Goal: Ask a question

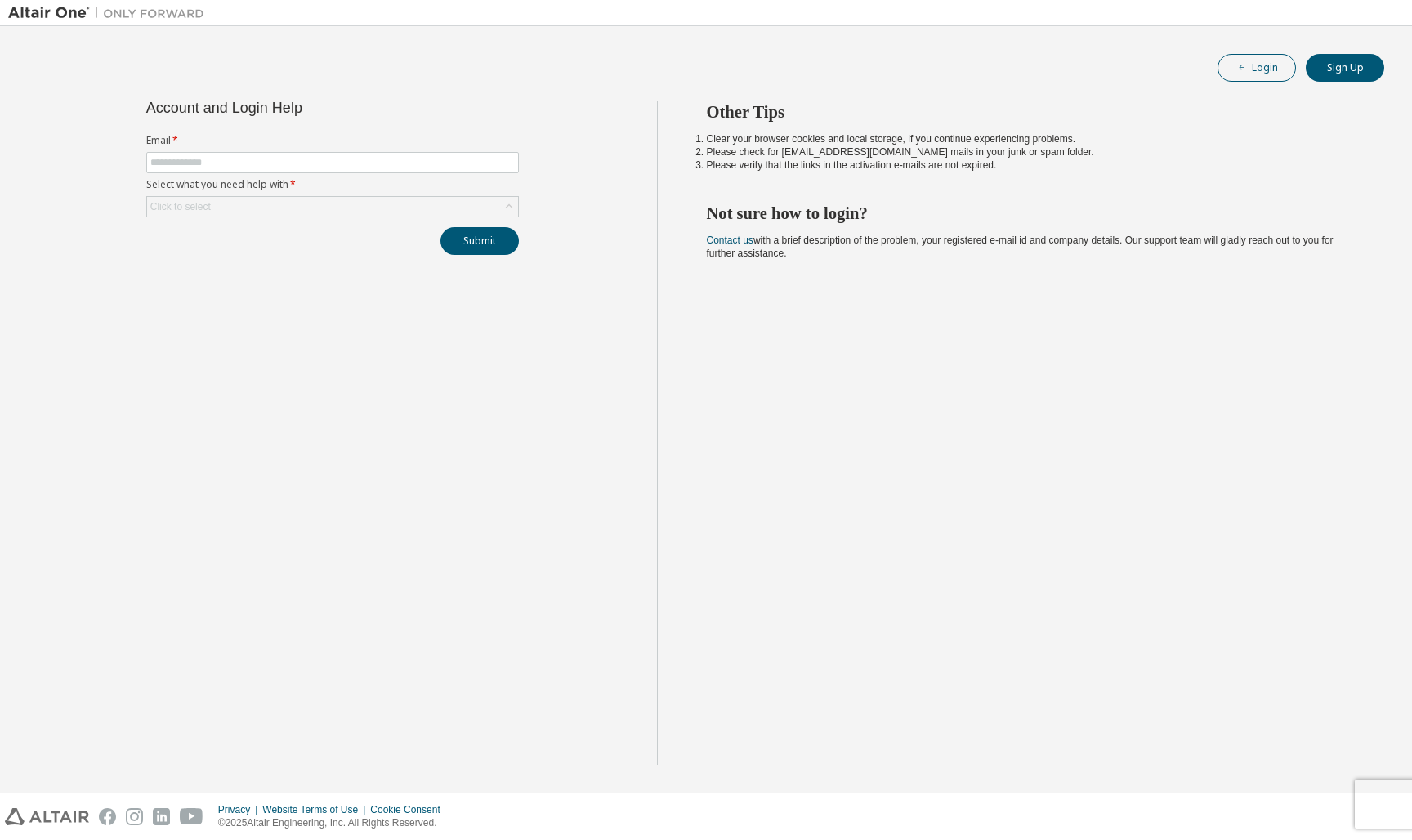
click at [1239, 68] on icon "button" at bounding box center [1241, 68] width 10 height 10
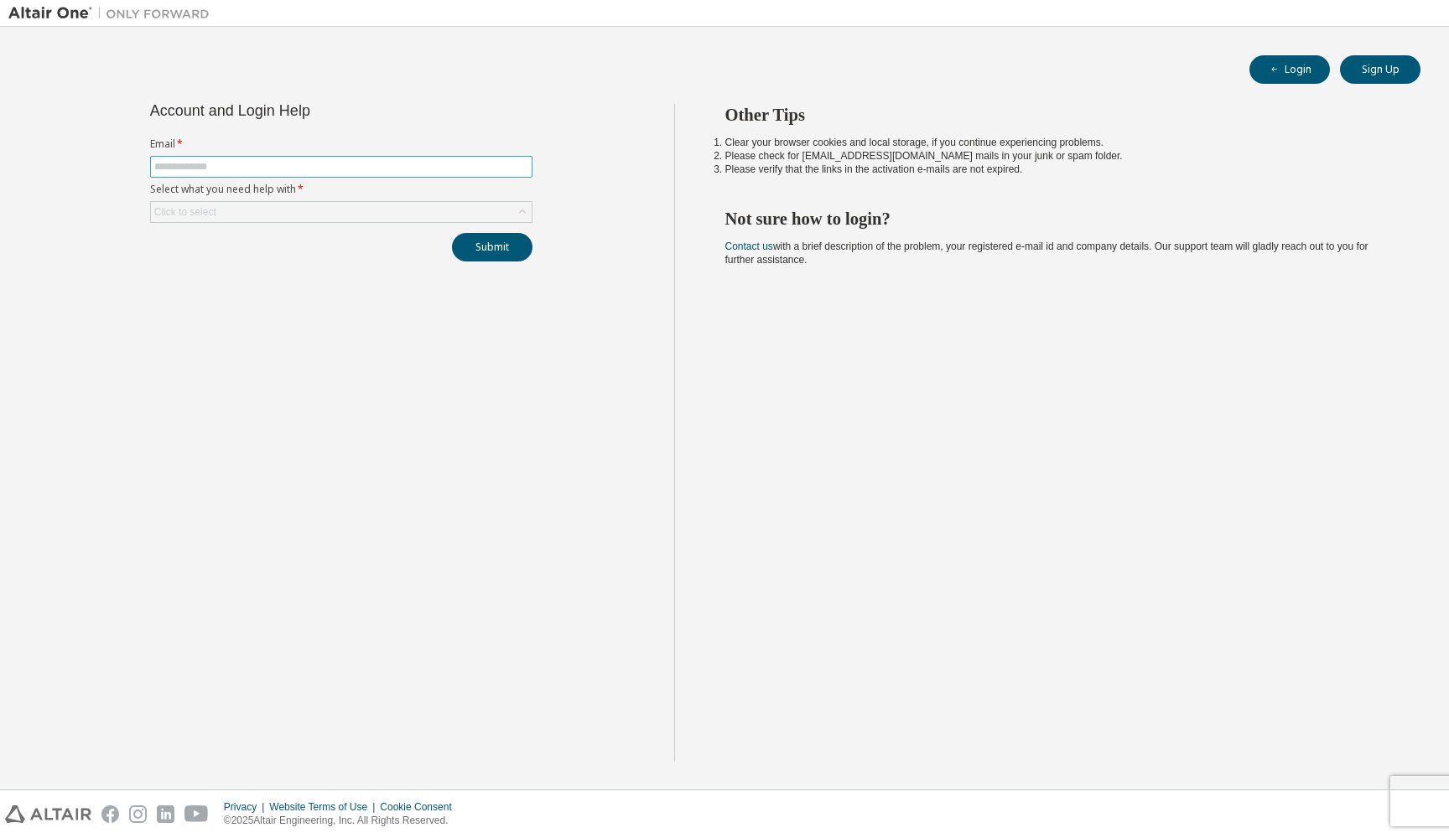
click at [272, 162] on input "text" at bounding box center [341, 166] width 374 height 13
type input "*"
click at [160, 164] on input "**********" at bounding box center [341, 166] width 374 height 13
type input "**********"
click at [294, 213] on div "Click to select" at bounding box center [341, 212] width 381 height 20
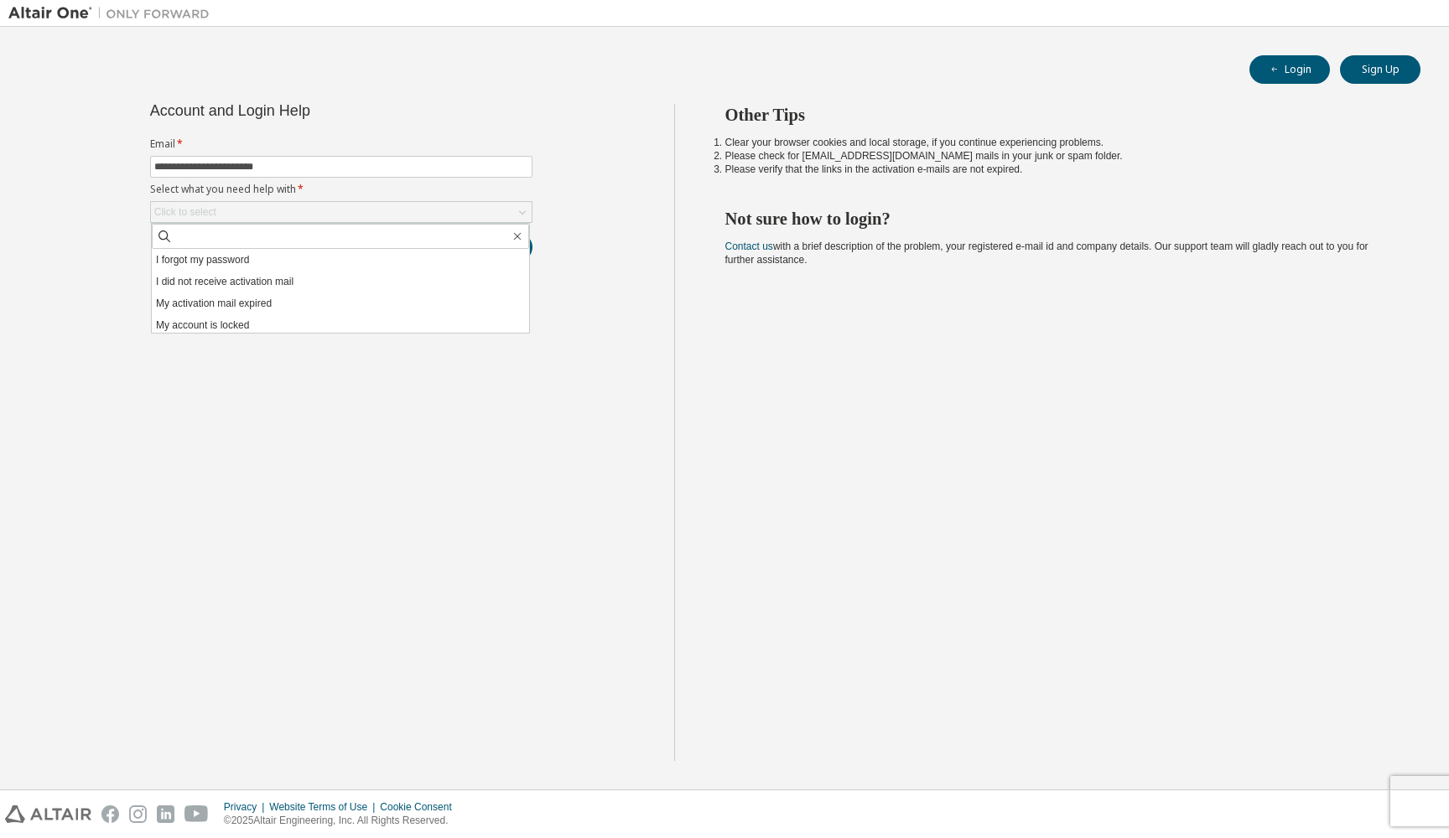
click at [792, 615] on div "Other Tips Clear your browser cookies and local storage, if you continue experi…" at bounding box center [1057, 432] width 767 height 657
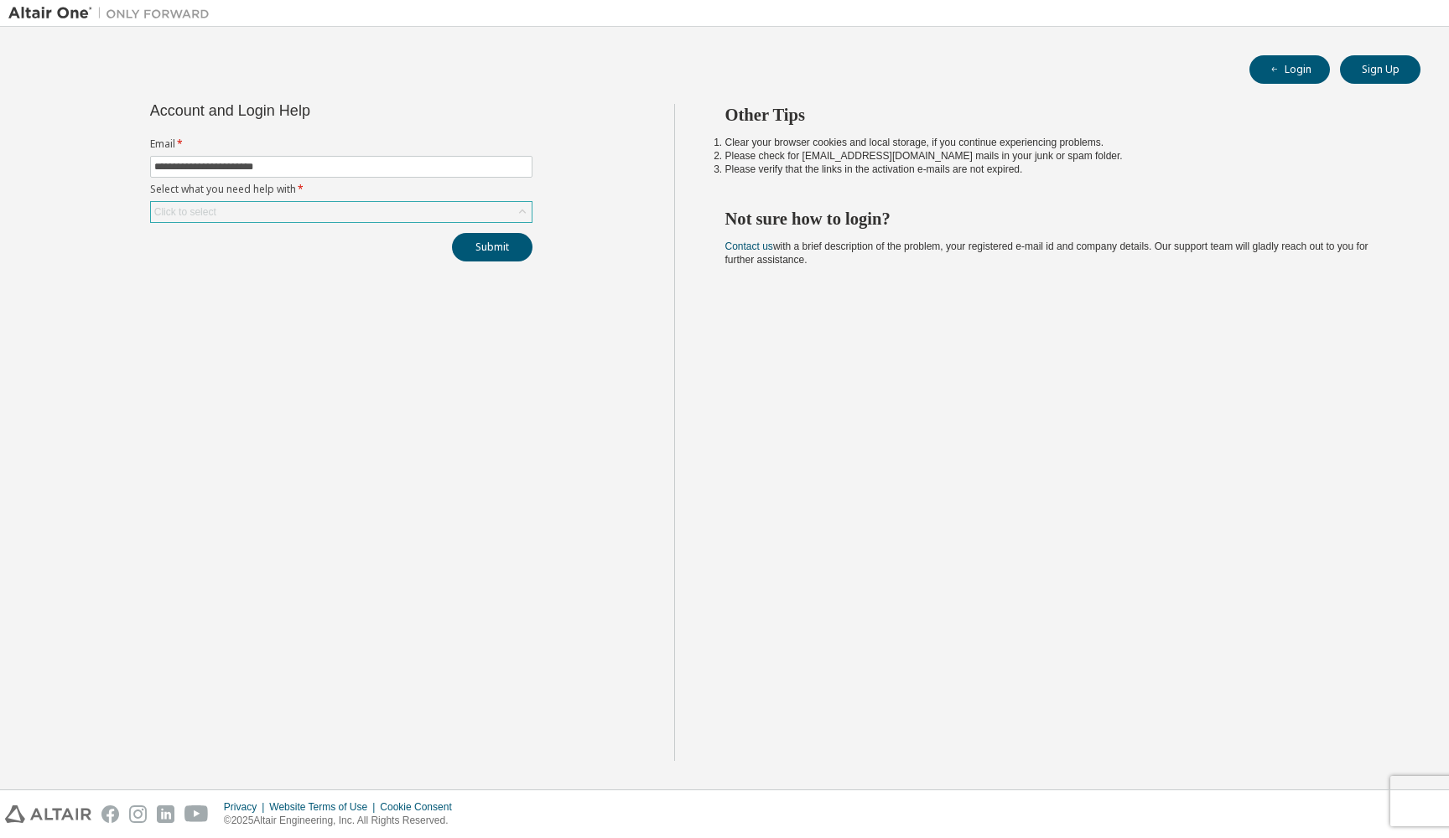
click at [299, 208] on div "Click to select" at bounding box center [341, 212] width 381 height 20
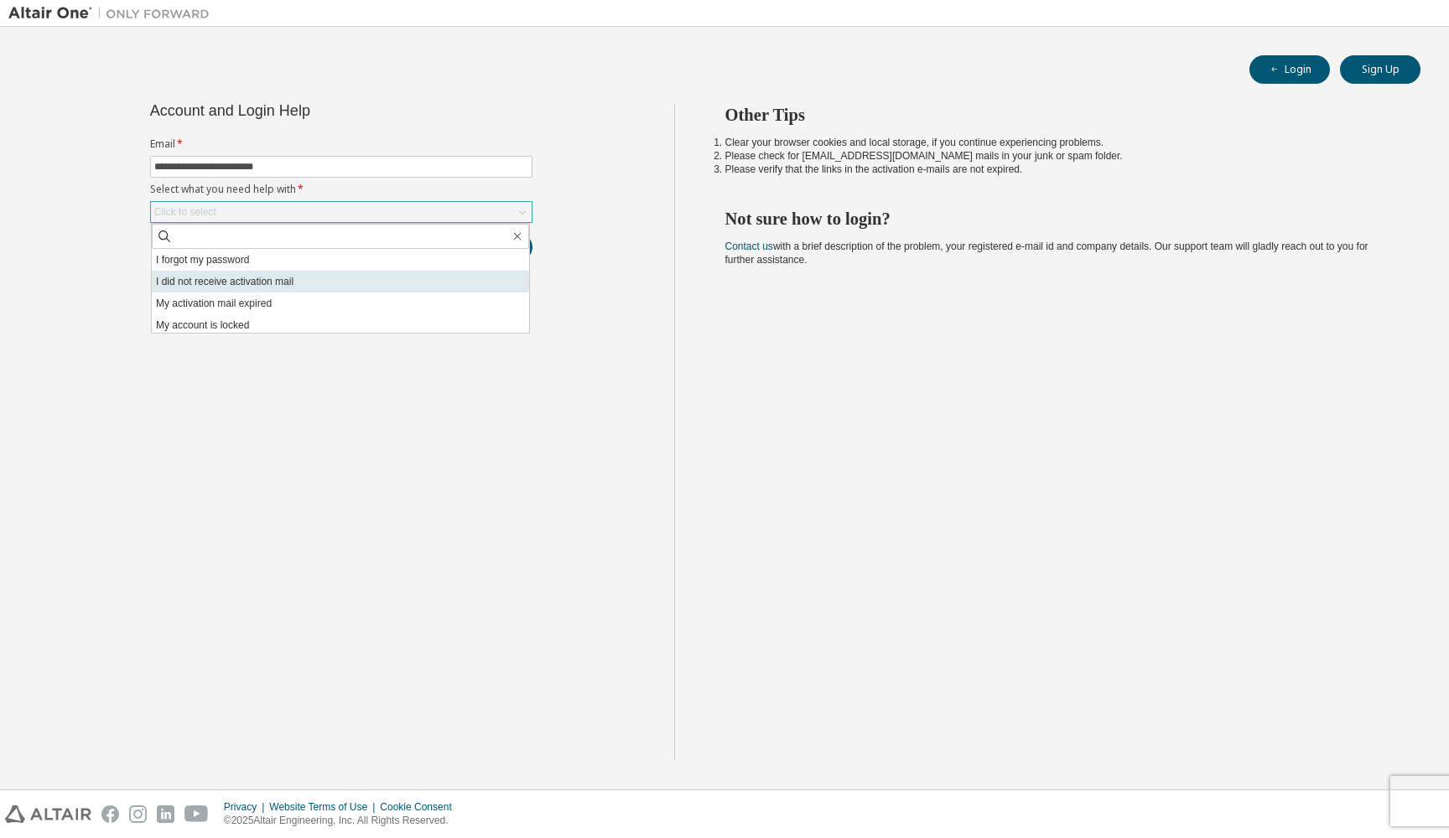
click at [277, 279] on li "I did not receive activation mail" at bounding box center [340, 282] width 377 height 22
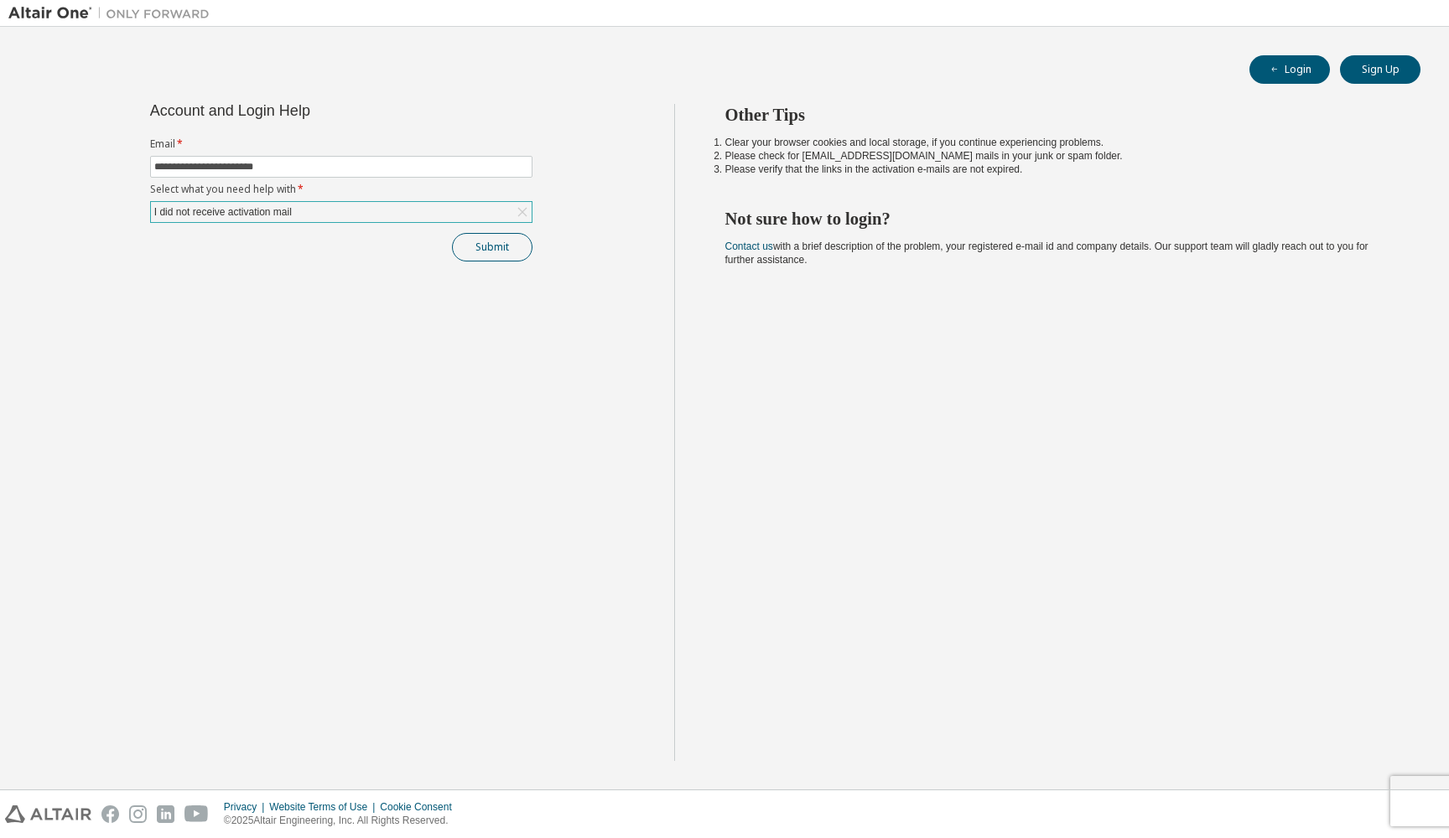
click at [500, 249] on button "Submit" at bounding box center [492, 247] width 80 height 29
drag, startPoint x: 158, startPoint y: 105, endPoint x: 313, endPoint y: 104, distance: 155.1
click at [313, 104] on div "Account and Login Help" at bounding box center [303, 110] width 306 height 13
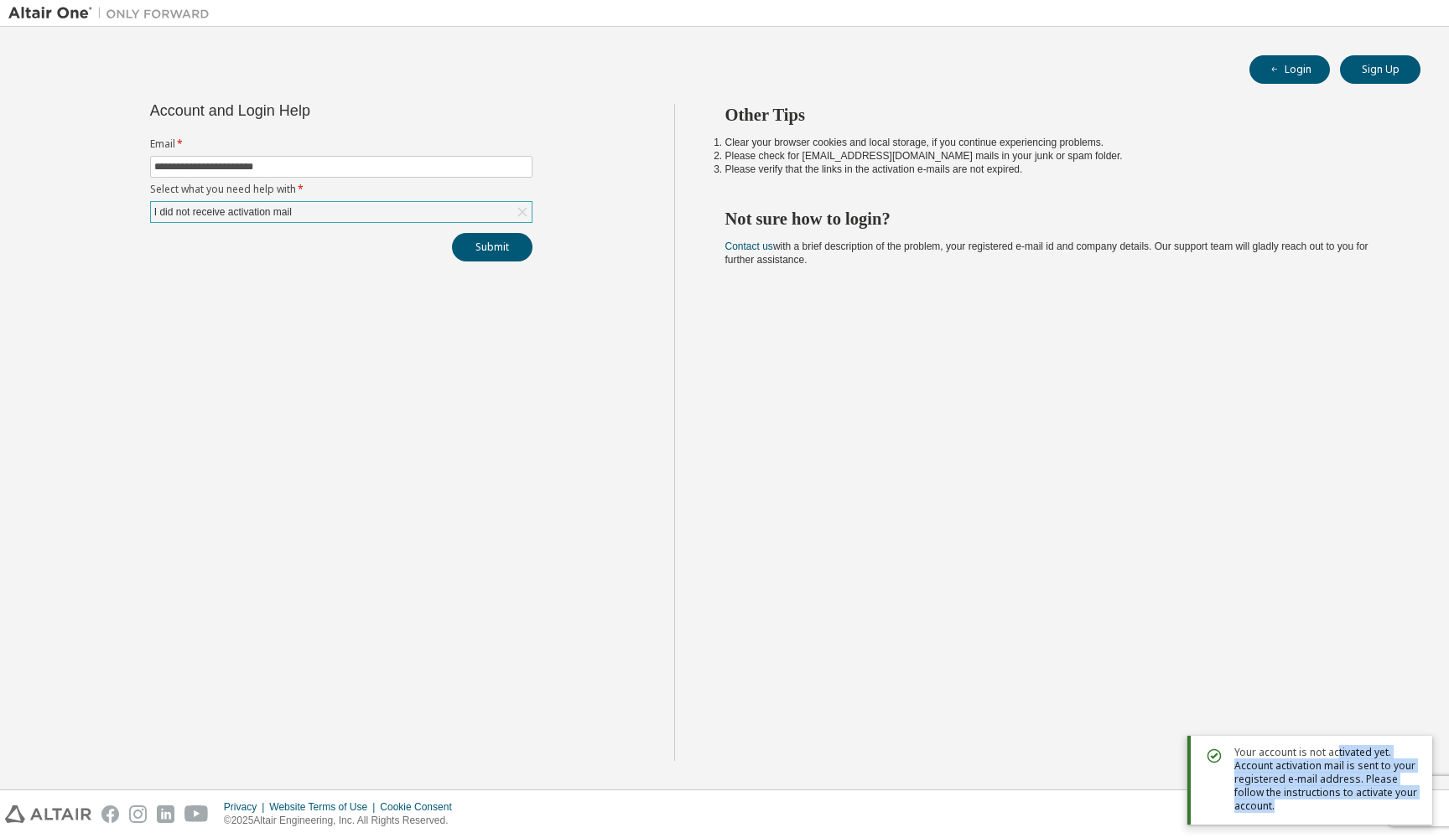
drag, startPoint x: 1338, startPoint y: 753, endPoint x: 1358, endPoint y: 823, distance: 73.2
click at [1358, 823] on div "Your account is not activated yet. Account activation mail is sent to your regi…" at bounding box center [1309, 780] width 245 height 89
click at [1350, 805] on span "Your account is not activated yet. Account activation mail is sent to your regi…" at bounding box center [1326, 779] width 184 height 67
drag, startPoint x: 1251, startPoint y: 783, endPoint x: 1326, endPoint y: 785, distance: 75.5
click at [1326, 785] on span "Your account is not activated yet. Account activation mail is sent to your regi…" at bounding box center [1326, 779] width 184 height 67
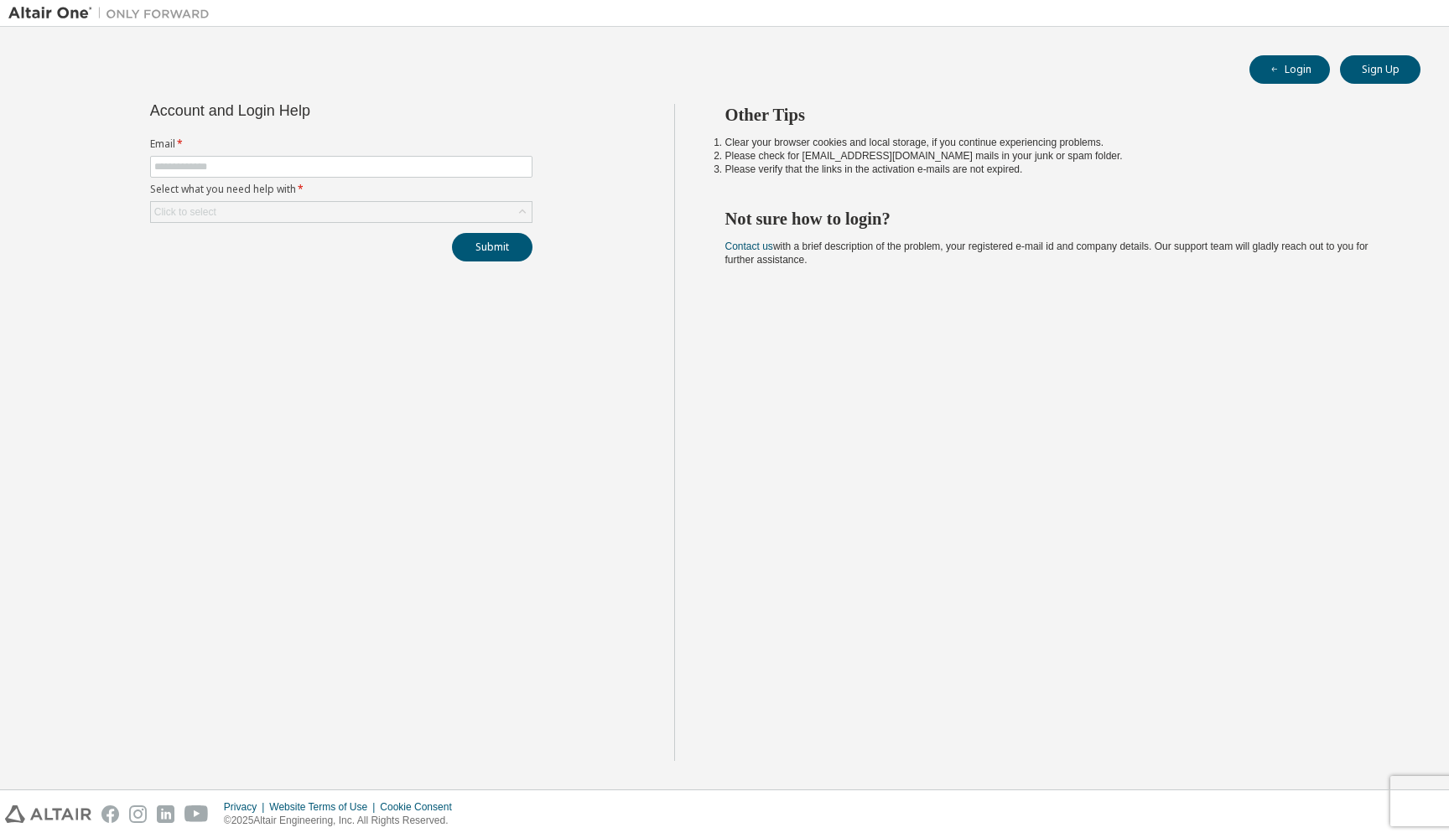
click at [38, 11] on img at bounding box center [113, 13] width 210 height 17
click at [163, 18] on img at bounding box center [113, 13] width 210 height 17
click at [1294, 78] on button "Login" at bounding box center [1289, 69] width 80 height 29
